Goal: Check status: Check status

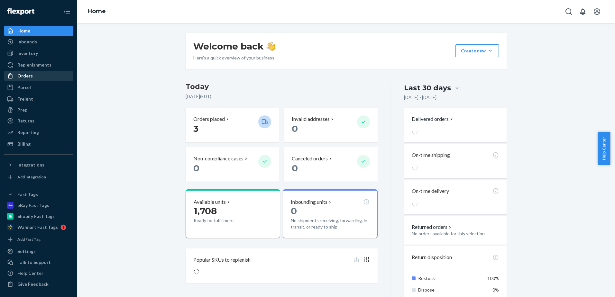
click at [31, 74] on div "Orders" at bounding box center [24, 76] width 15 height 6
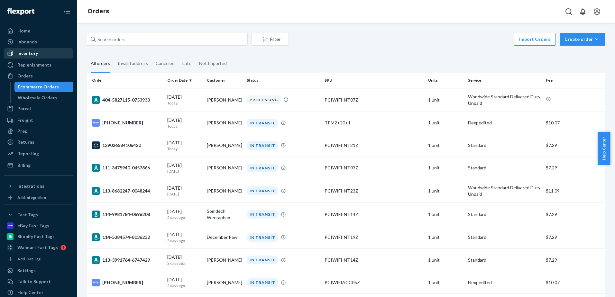
click at [31, 52] on div "Inventory" at bounding box center [27, 53] width 21 height 6
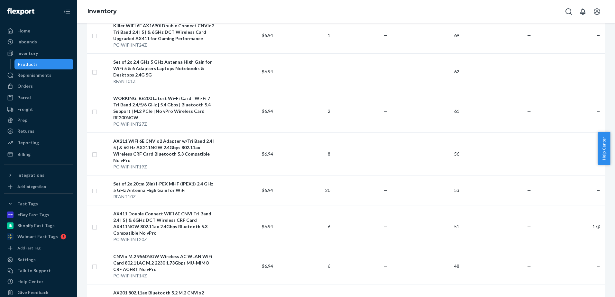
scroll to position [1926, 0]
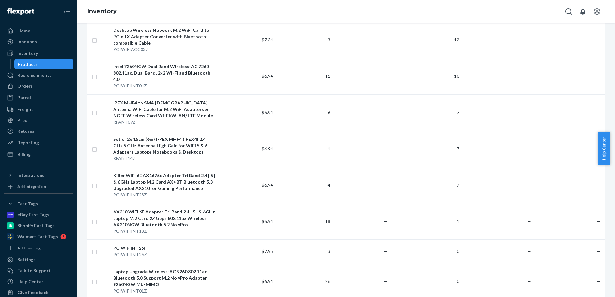
click at [223, 10] on div "Inventory" at bounding box center [346, 11] width 538 height 23
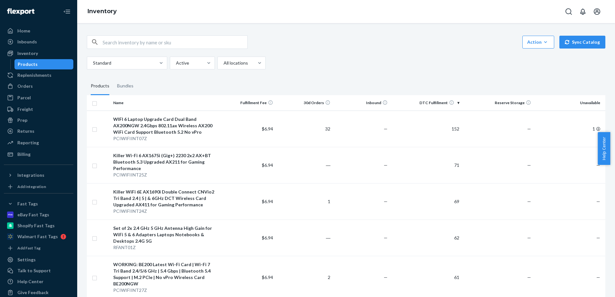
scroll to position [166, 0]
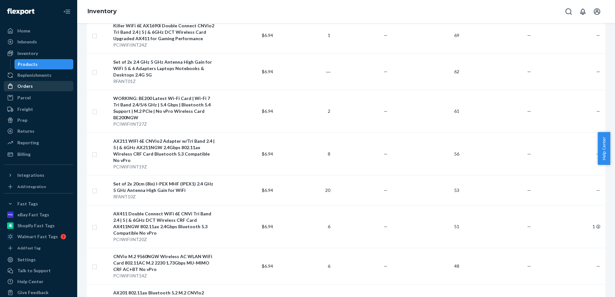
click at [34, 88] on div "Orders" at bounding box center [39, 86] width 68 height 9
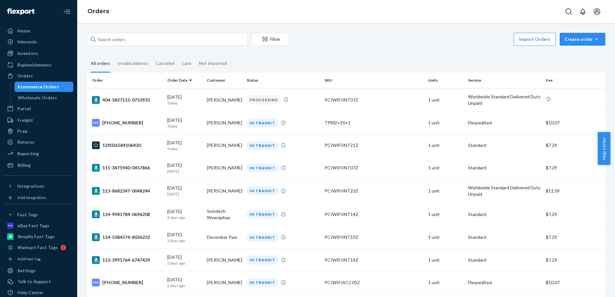
click at [409, 65] on fieldset "All orders Invalid address Canceled Late Not Imported" at bounding box center [346, 64] width 519 height 18
click at [125, 106] on td "404-5827115-0753933" at bounding box center [126, 99] width 78 height 23
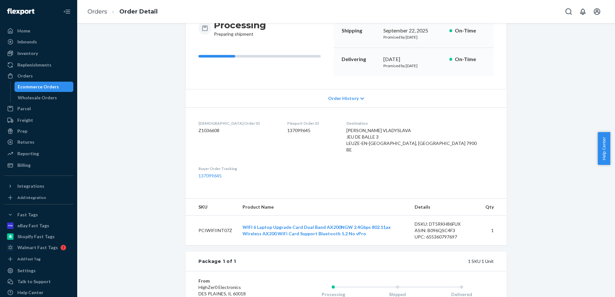
scroll to position [51, 0]
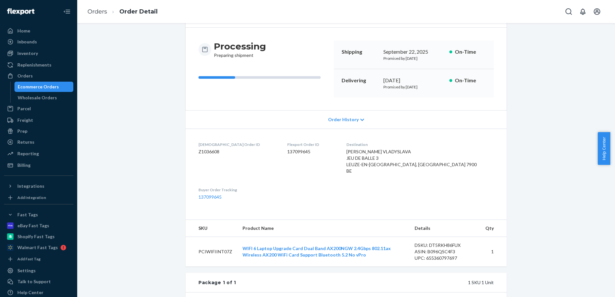
click at [360, 121] on icon at bounding box center [362, 120] width 4 height 5
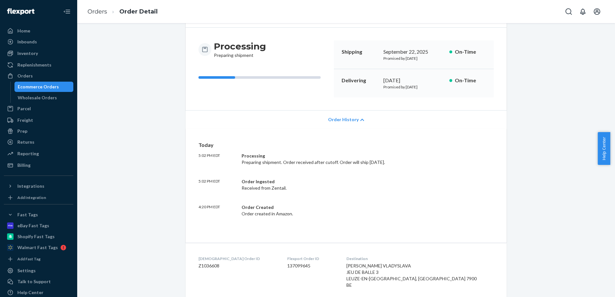
click at [360, 121] on icon at bounding box center [362, 120] width 4 height 5
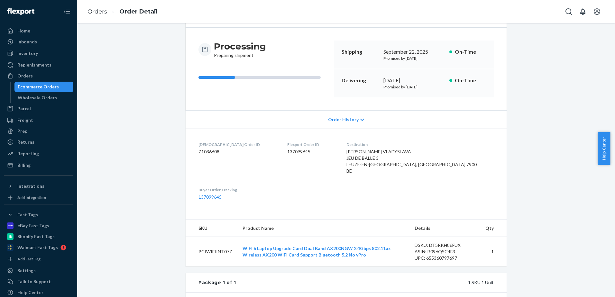
scroll to position [0, 0]
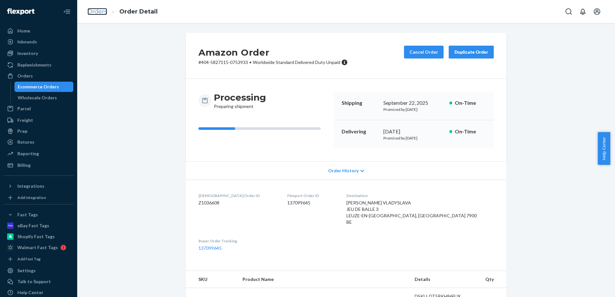
click at [96, 11] on link "Orders" at bounding box center [97, 11] width 20 height 7
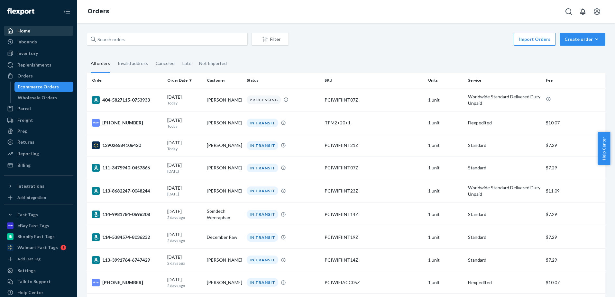
click at [29, 31] on div "Home" at bounding box center [23, 31] width 13 height 6
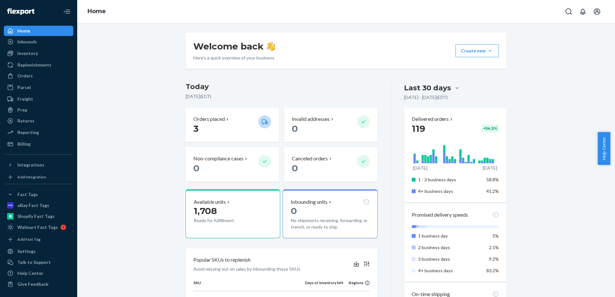
click at [148, 120] on div "Welcome back Here’s a quick overview of your business Create new Create new inb…" at bounding box center [346, 297] width 528 height 529
click at [538, 162] on div "Welcome back Here’s a quick overview of your business Create new Create new inb…" at bounding box center [346, 297] width 528 height 529
click at [143, 131] on div "Welcome back Here’s a quick overview of your business Create new Create new inb…" at bounding box center [346, 297] width 528 height 529
click at [26, 79] on div "Orders" at bounding box center [39, 75] width 68 height 9
